Goal: Information Seeking & Learning: Learn about a topic

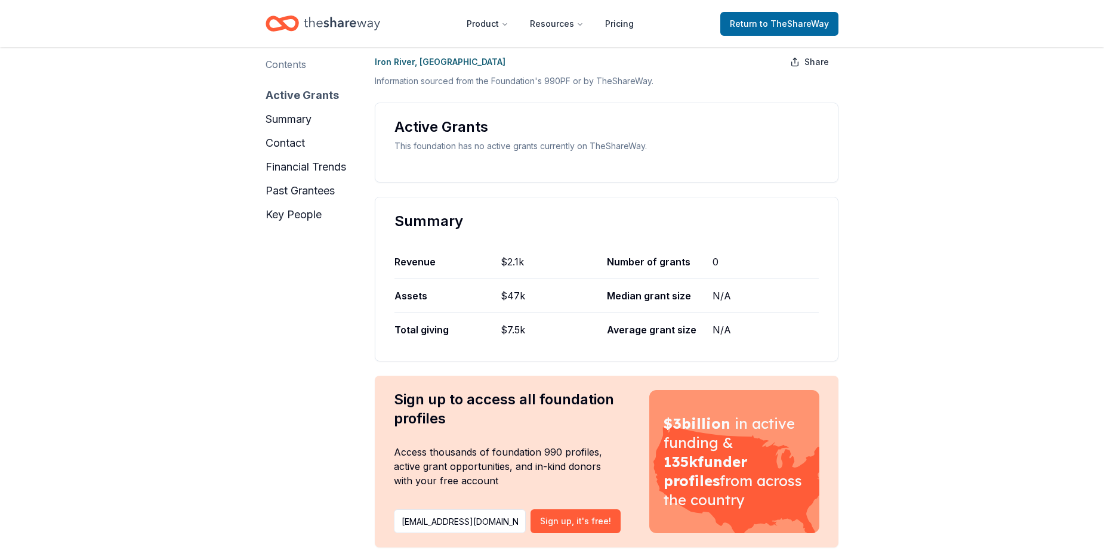
scroll to position [132, 0]
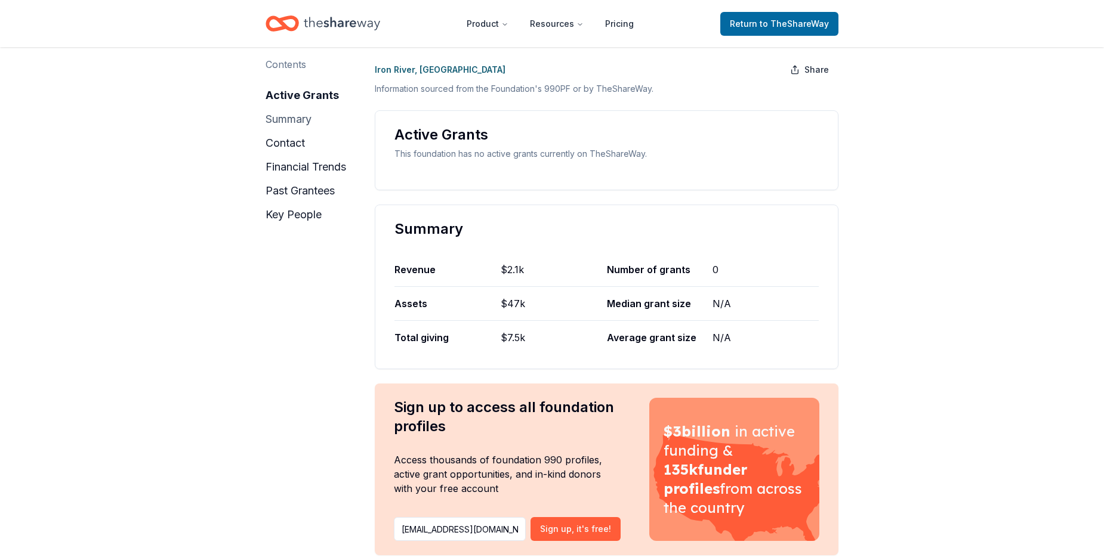
click at [292, 121] on button "summary" at bounding box center [288, 119] width 46 height 19
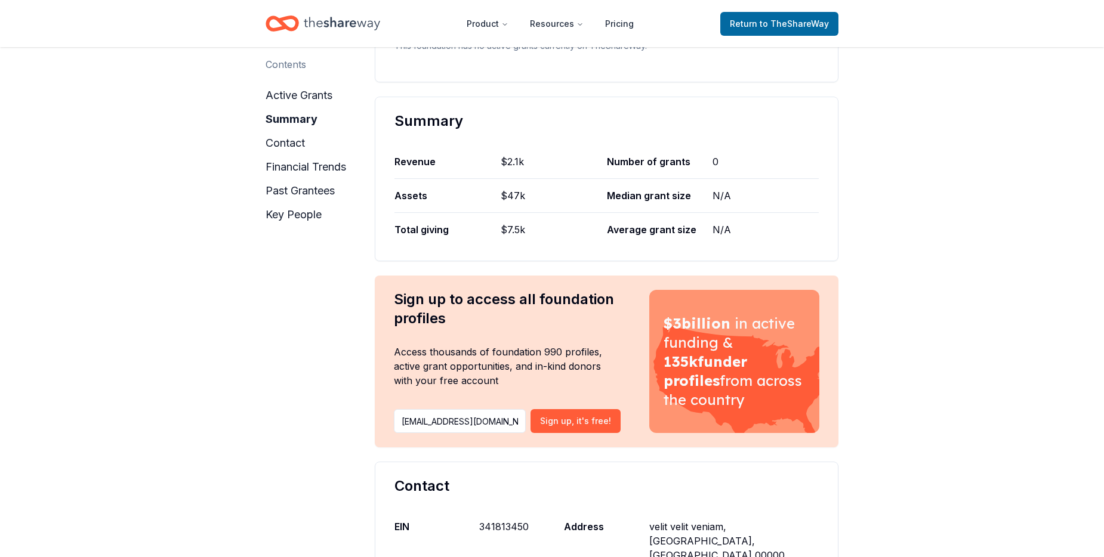
scroll to position [244, 0]
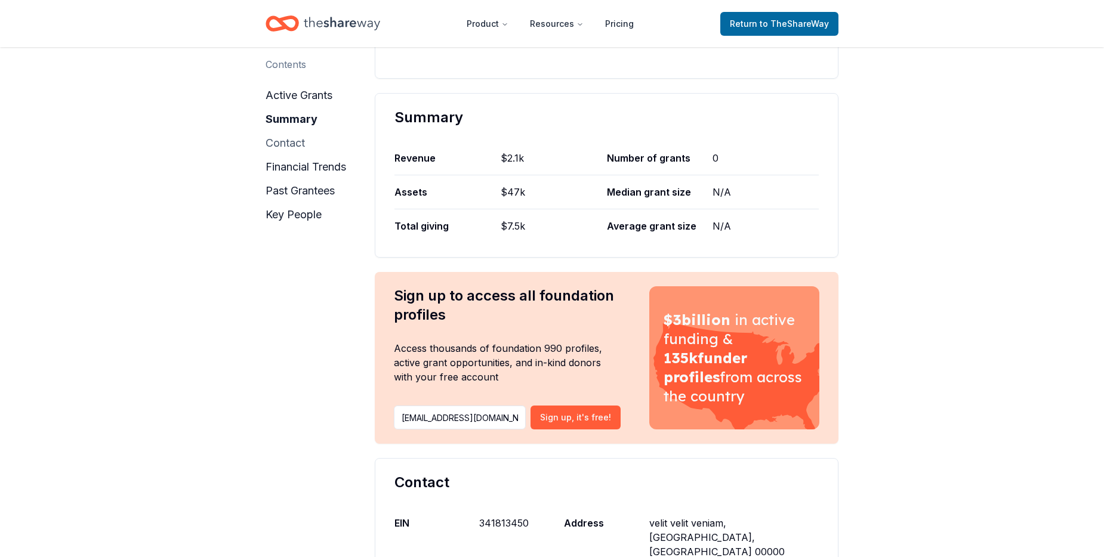
click at [291, 143] on button "contact" at bounding box center [284, 143] width 39 height 19
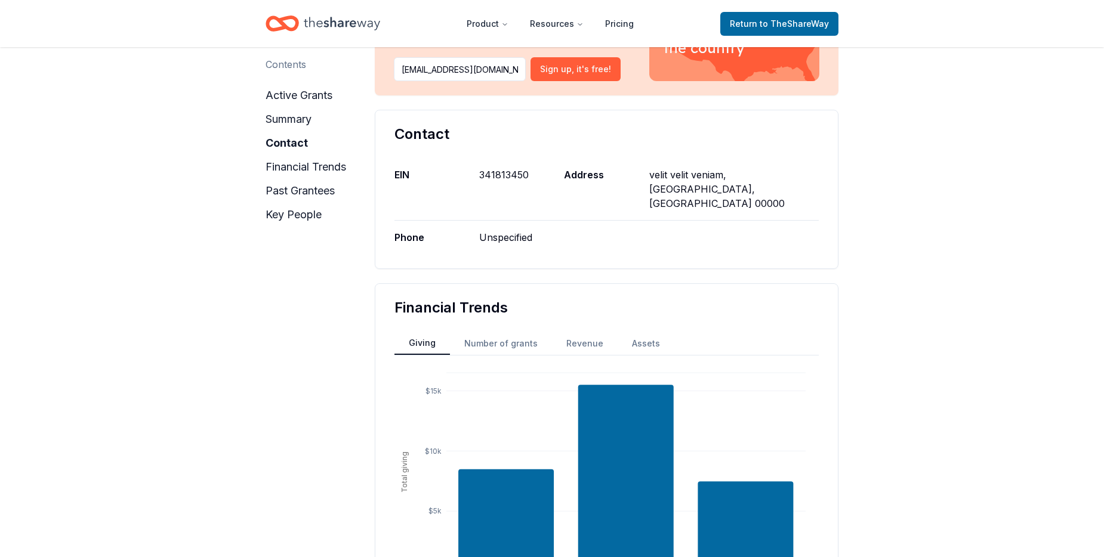
scroll to position [609, 0]
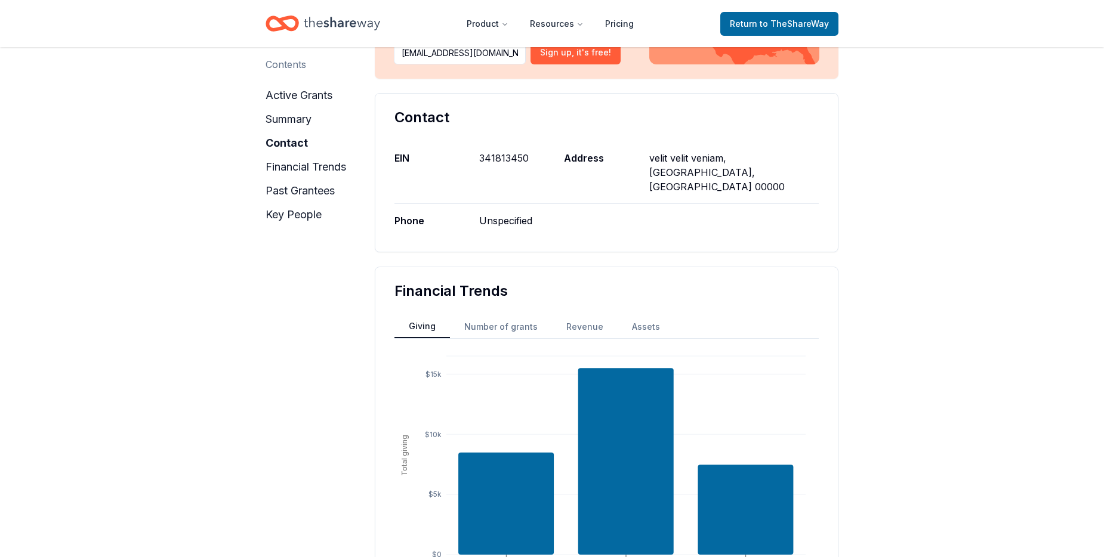
click at [277, 66] on div "Contents" at bounding box center [285, 64] width 41 height 14
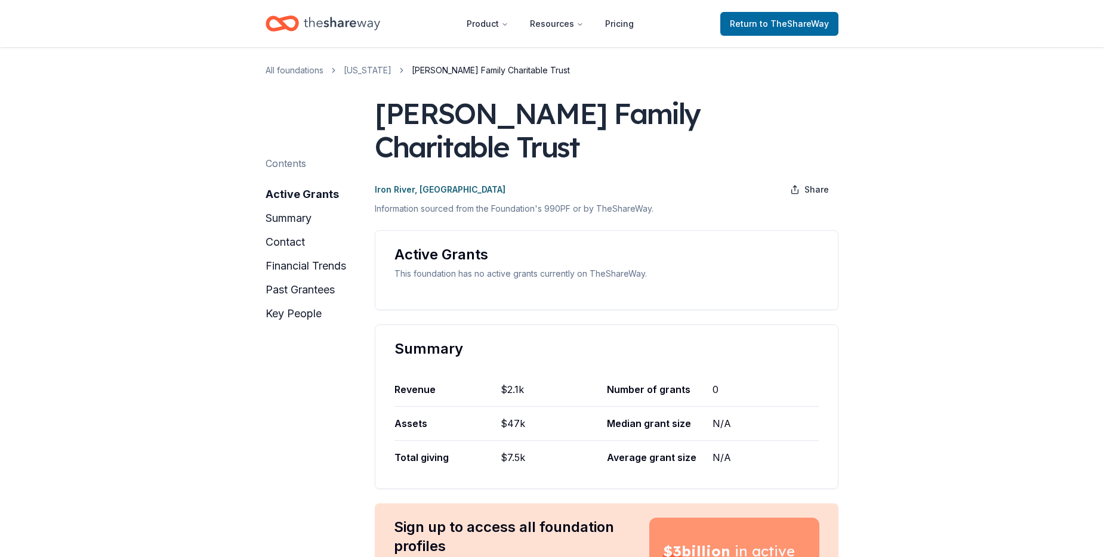
scroll to position [0, 0]
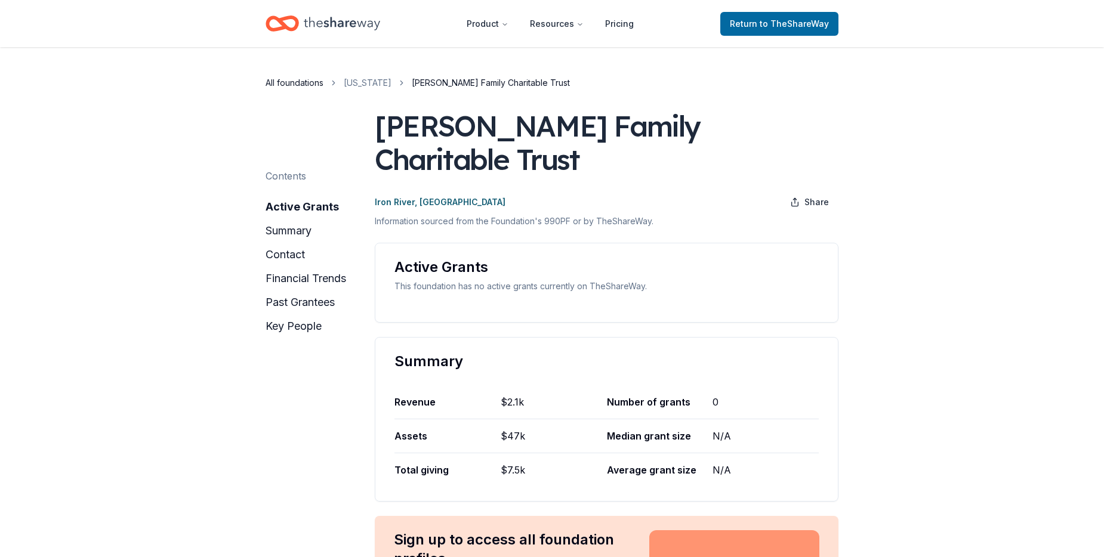
click at [294, 86] on link "All foundations" at bounding box center [294, 83] width 58 height 14
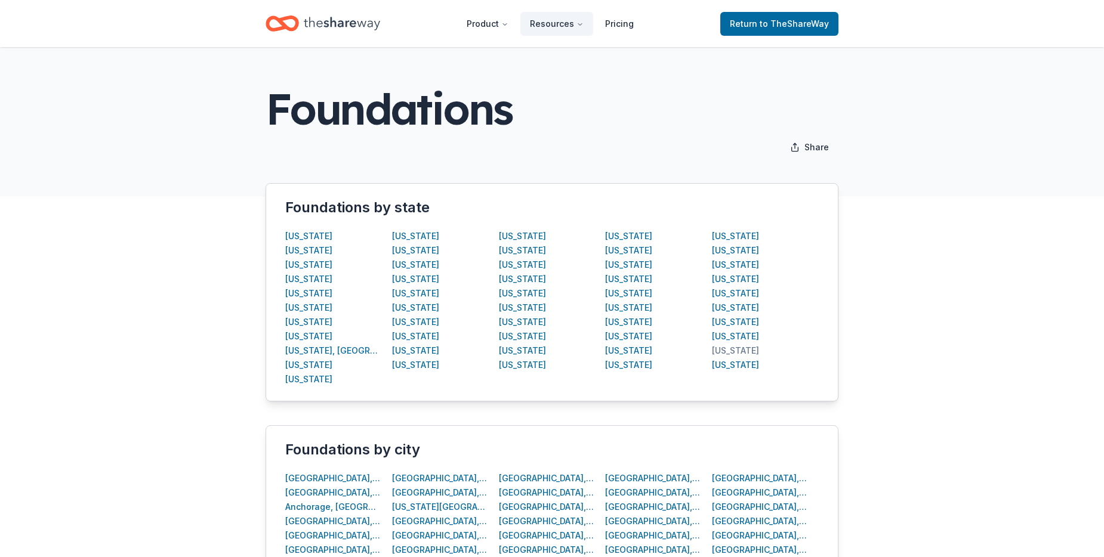
click at [731, 351] on div "Wisconsin" at bounding box center [735, 351] width 47 height 14
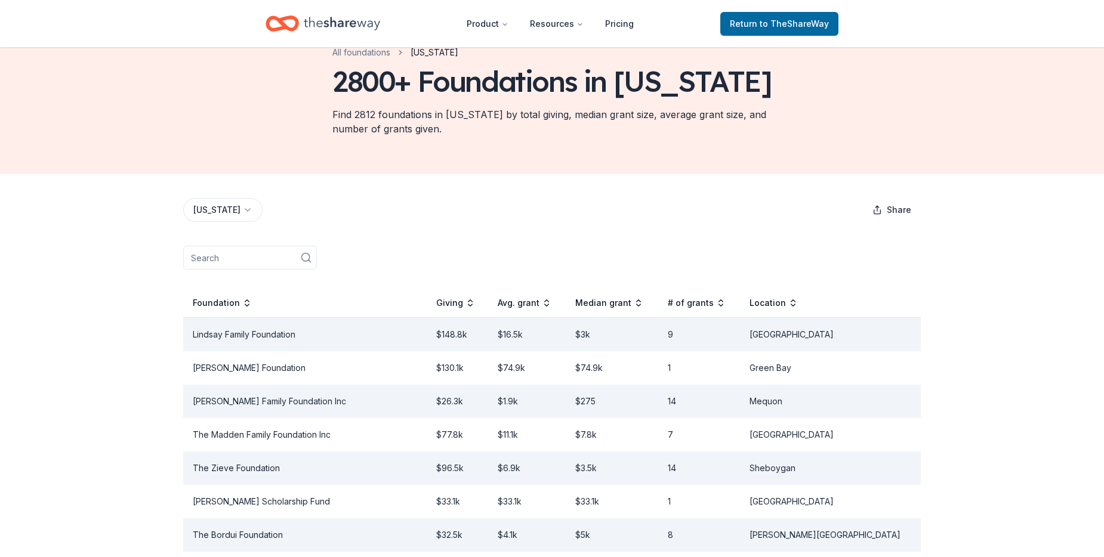
scroll to position [60, 0]
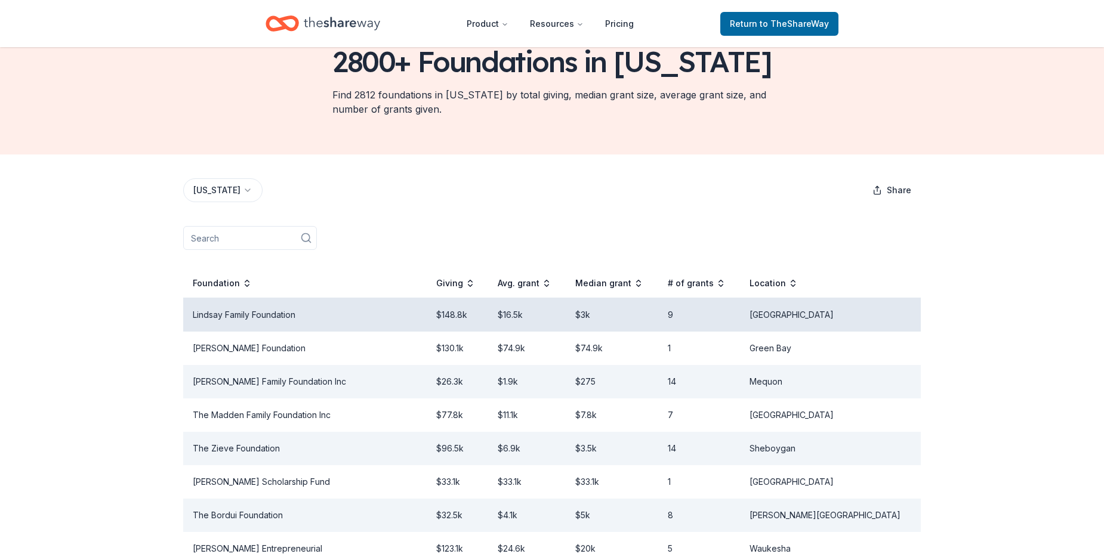
click at [265, 320] on td "Lindsay Family Foundation" at bounding box center [304, 315] width 243 height 34
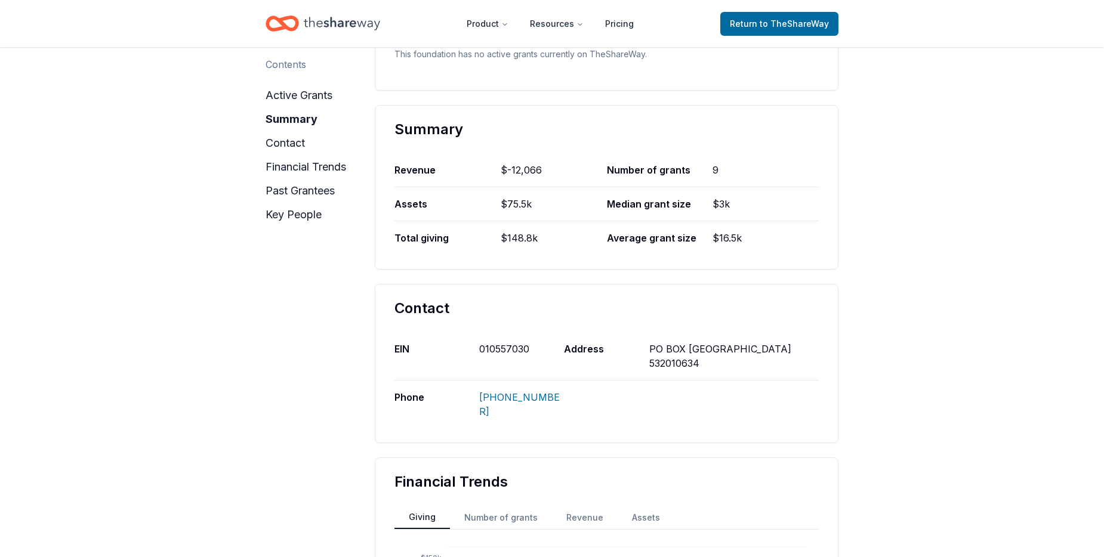
scroll to position [119, 0]
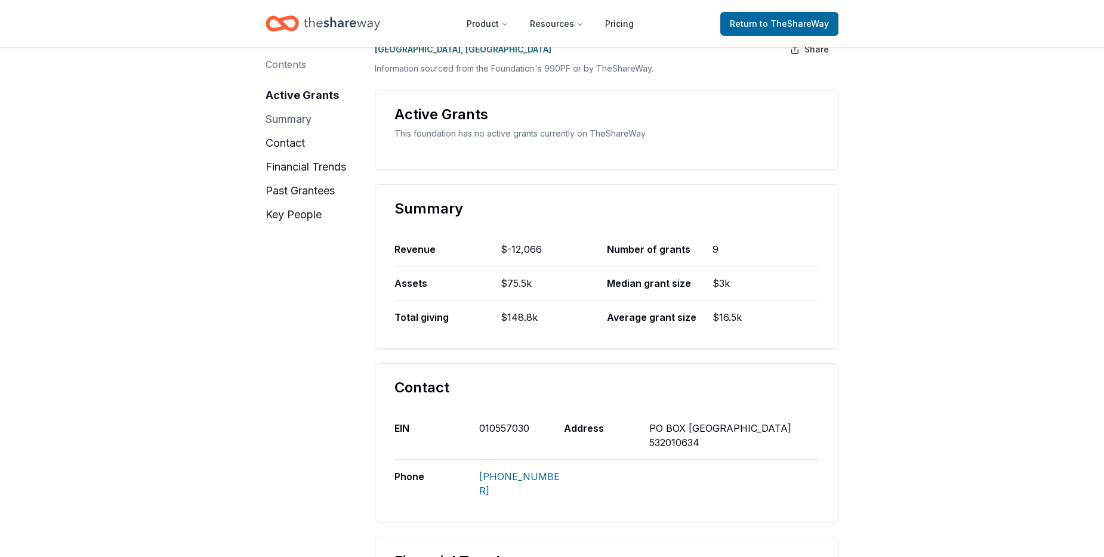
click at [292, 121] on button "summary" at bounding box center [288, 119] width 46 height 19
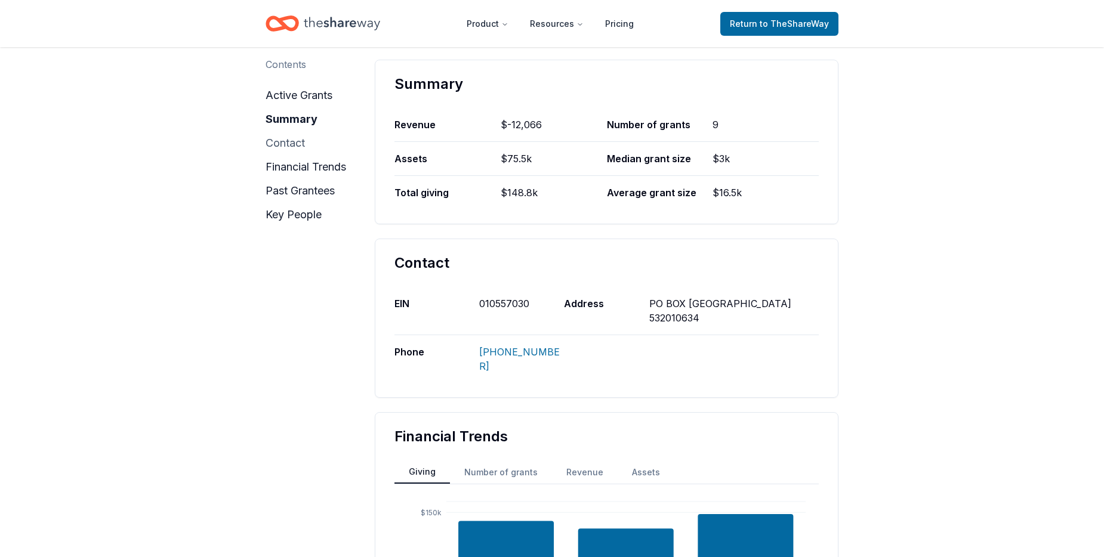
click at [290, 145] on button "contact" at bounding box center [284, 143] width 39 height 19
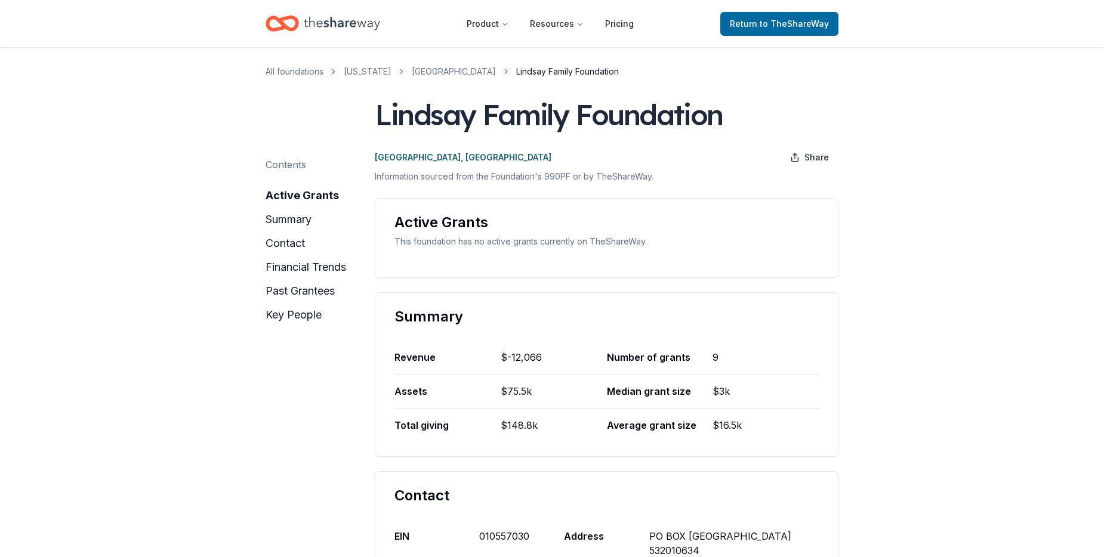
scroll to position [5, 0]
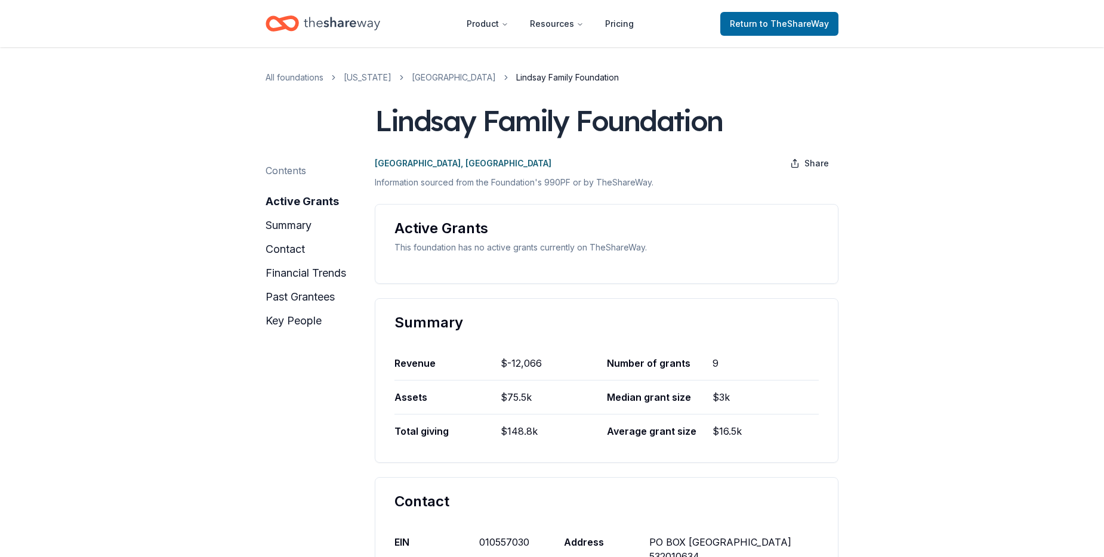
drag, startPoint x: 724, startPoint y: 122, endPoint x: 430, endPoint y: 119, distance: 294.2
click at [430, 119] on div "Lindsay Family Foundation" at bounding box center [549, 120] width 348 height 33
drag, startPoint x: 711, startPoint y: 123, endPoint x: 372, endPoint y: 162, distance: 341.8
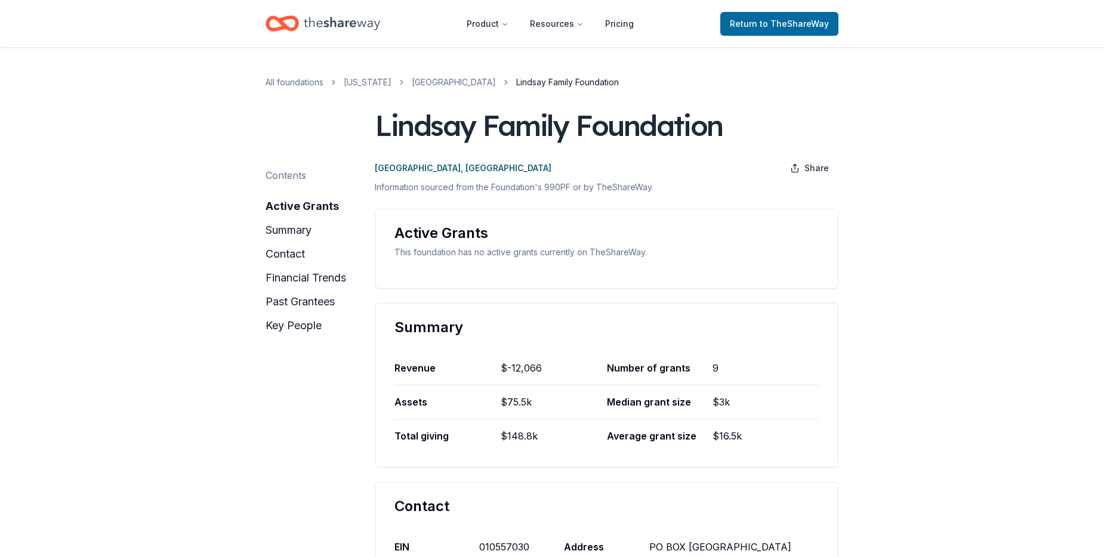
scroll to position [0, 0]
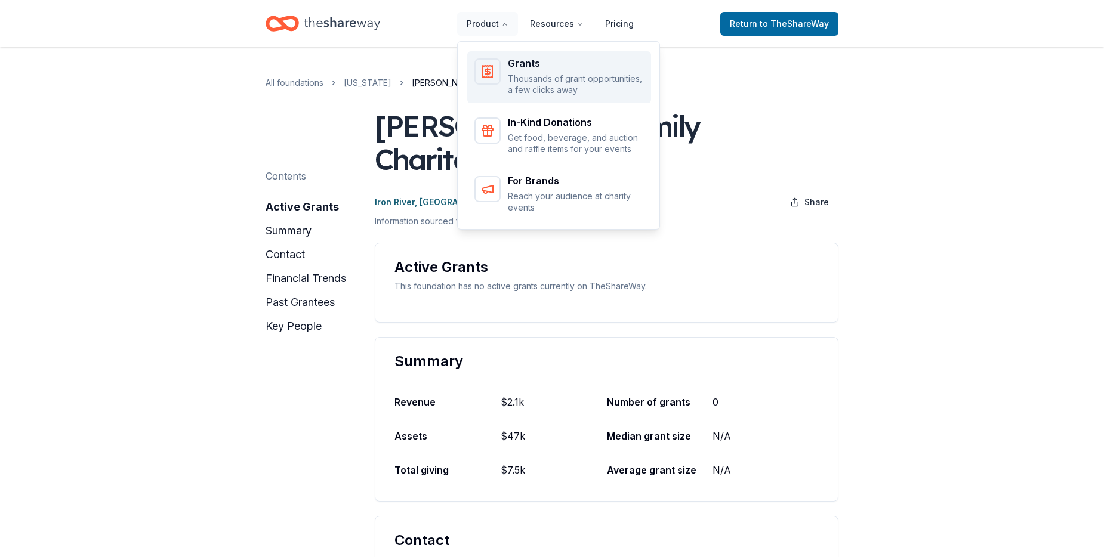
click at [518, 85] on p "Thousands of grant opportunities, a few clicks away" at bounding box center [576, 84] width 136 height 23
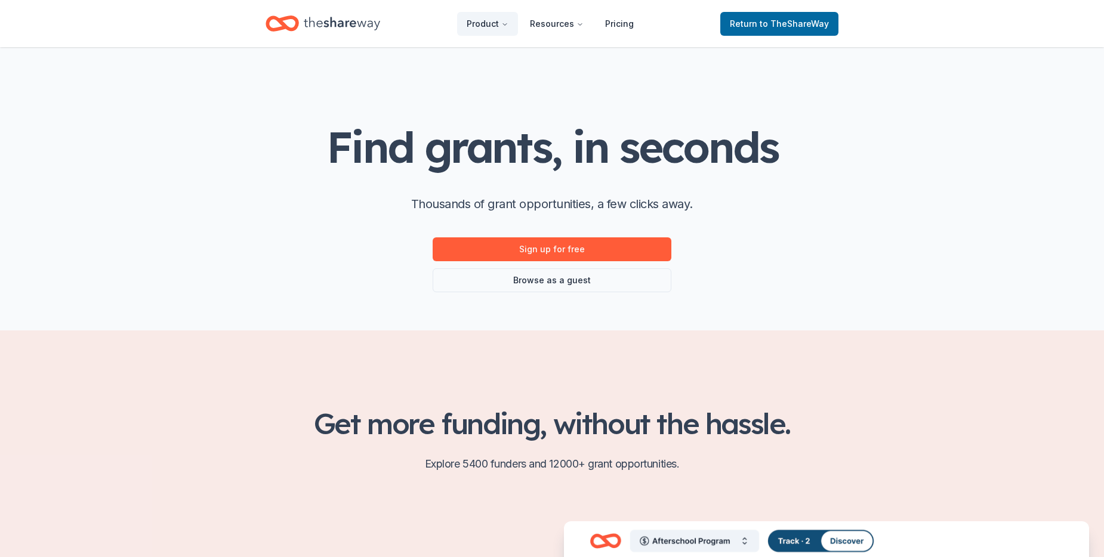
click at [1097, 7] on header "Product Resources Pricing Return to TheShareWay" at bounding box center [552, 23] width 1104 height 47
click at [1098, 12] on header "Product Resources Pricing Return to TheShareWay" at bounding box center [552, 23] width 1104 height 47
